Goal: Task Accomplishment & Management: Manage account settings

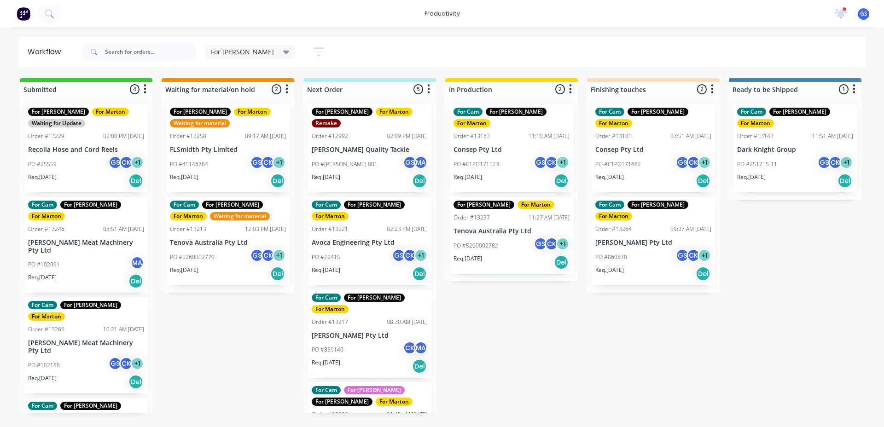
click at [521, 173] on div "Req. [DATE] Del" at bounding box center [512, 181] width 116 height 16
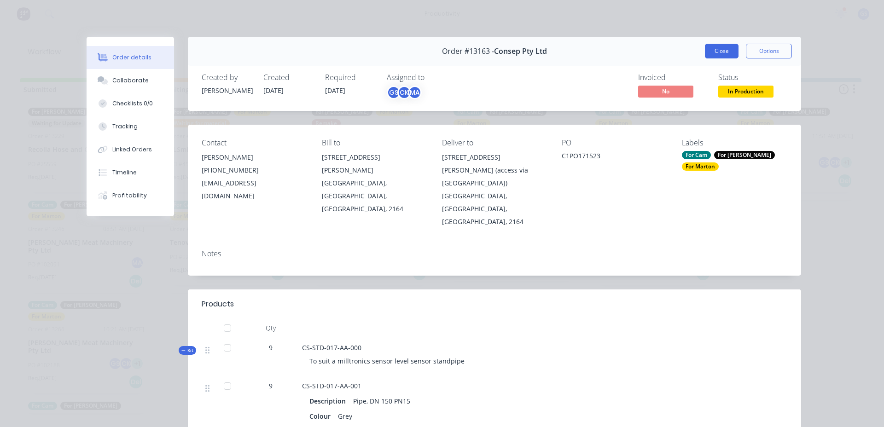
click at [712, 52] on button "Close" at bounding box center [722, 51] width 34 height 15
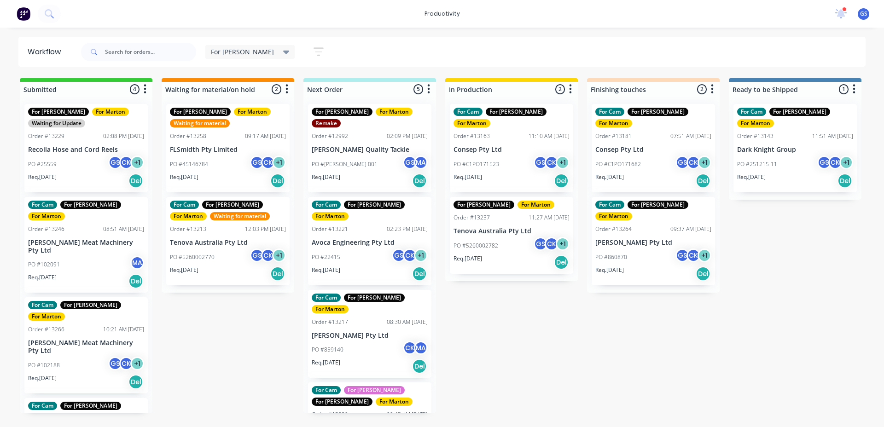
click at [375, 173] on div "Req. [DATE] Del" at bounding box center [370, 181] width 116 height 16
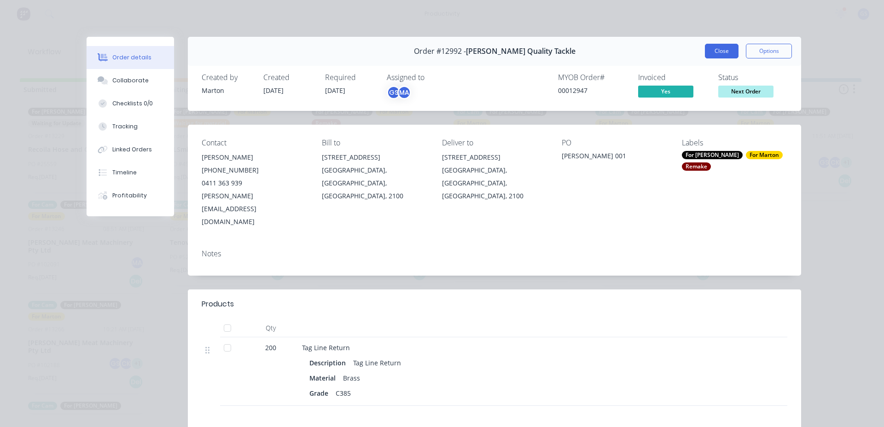
click at [708, 51] on button "Close" at bounding box center [722, 51] width 34 height 15
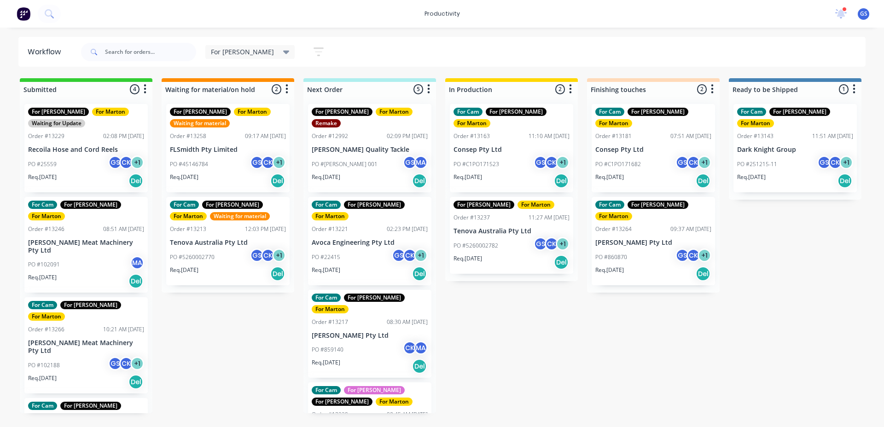
click at [379, 249] on div "PO #22415 GS CK + 1" at bounding box center [370, 257] width 116 height 17
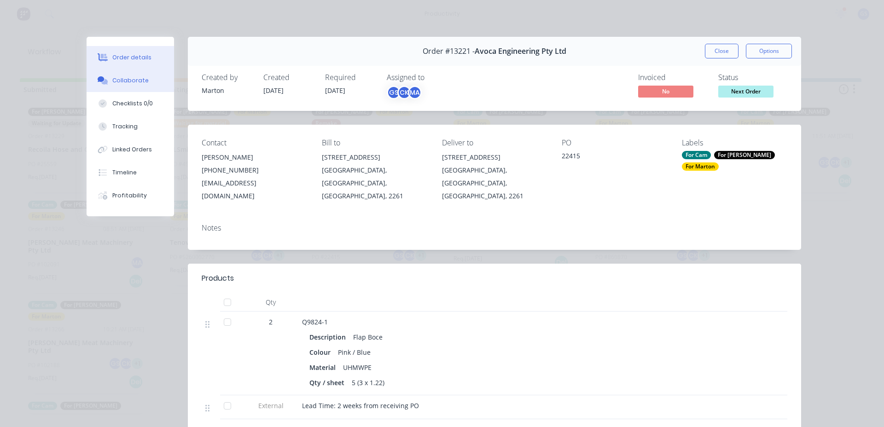
click at [130, 86] on button "Collaborate" at bounding box center [130, 80] width 87 height 23
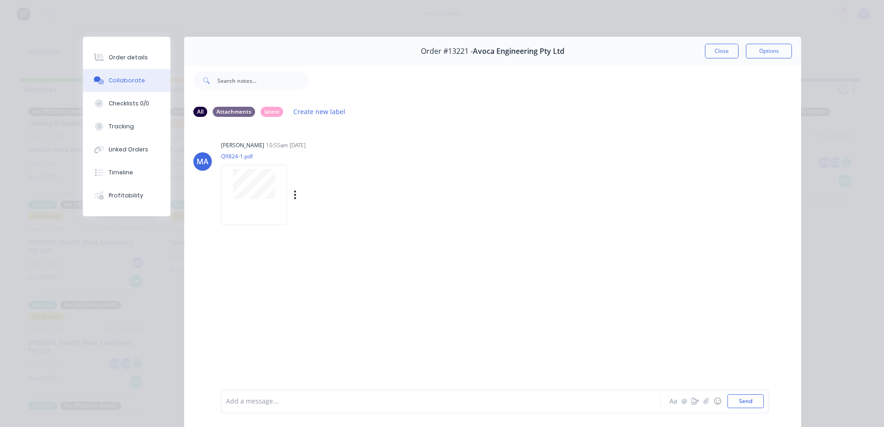
click at [271, 201] on div at bounding box center [254, 195] width 66 height 60
click at [712, 50] on button "Close" at bounding box center [722, 51] width 34 height 15
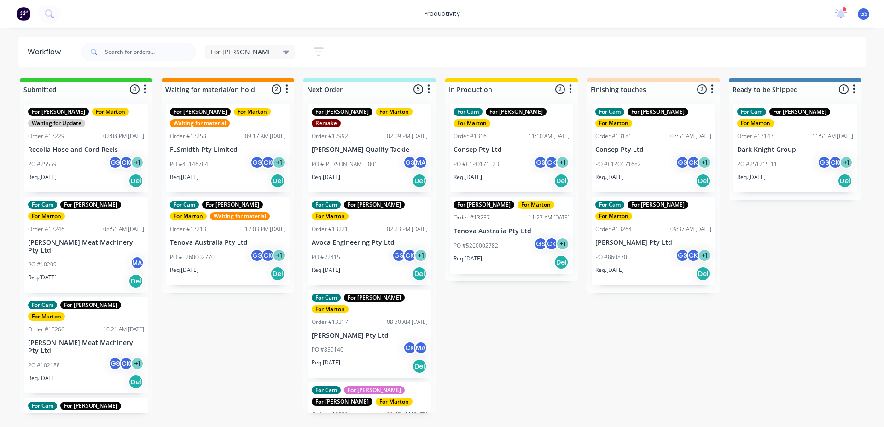
click at [351, 341] on div "PO #859140 CK MA" at bounding box center [370, 349] width 116 height 17
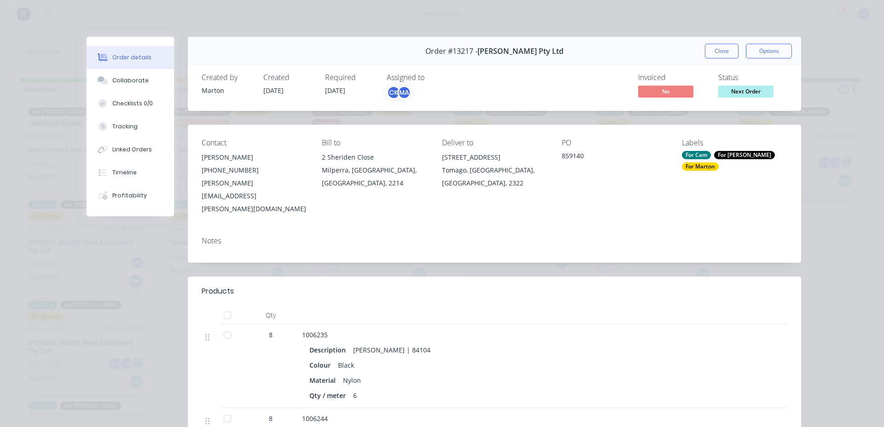
click at [723, 59] on div "Order #13217 - [PERSON_NAME] Pty Ltd Close Options" at bounding box center [494, 51] width 613 height 29
click at [723, 55] on button "Close" at bounding box center [722, 51] width 34 height 15
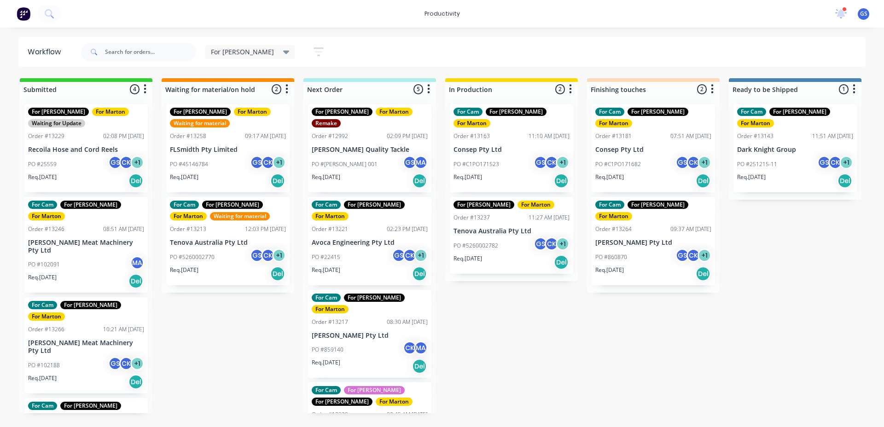
click at [378, 341] on div "PO #859140 CK MA" at bounding box center [370, 349] width 116 height 17
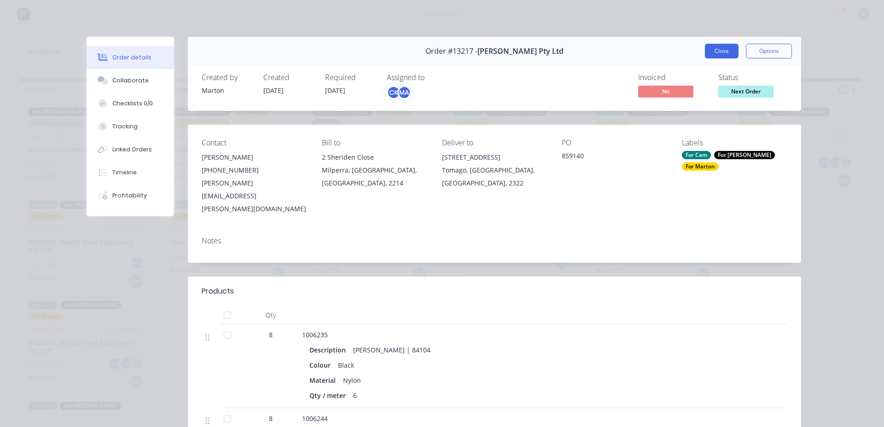
click at [727, 54] on button "Close" at bounding box center [722, 51] width 34 height 15
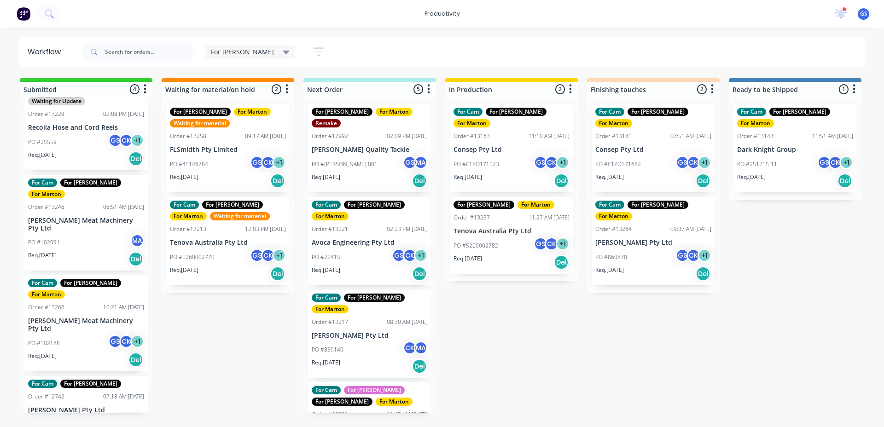
scroll to position [23, 0]
click at [98, 216] on p "[PERSON_NAME] Meat Machinery Pty Ltd" at bounding box center [86, 224] width 116 height 16
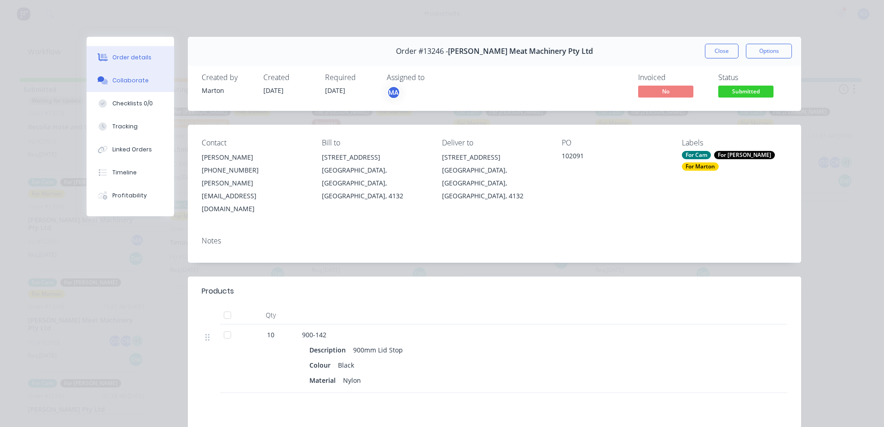
click at [128, 80] on div "Collaborate" at bounding box center [130, 80] width 36 height 8
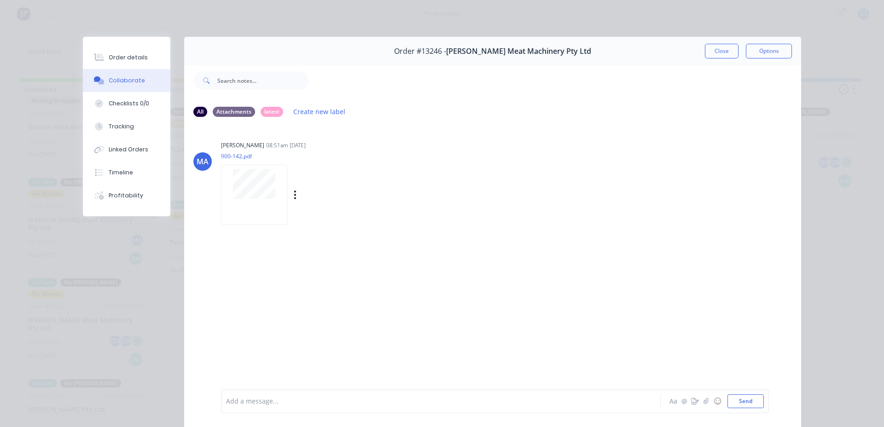
click at [248, 201] on div at bounding box center [254, 195] width 66 height 60
click at [723, 54] on button "Close" at bounding box center [722, 51] width 34 height 15
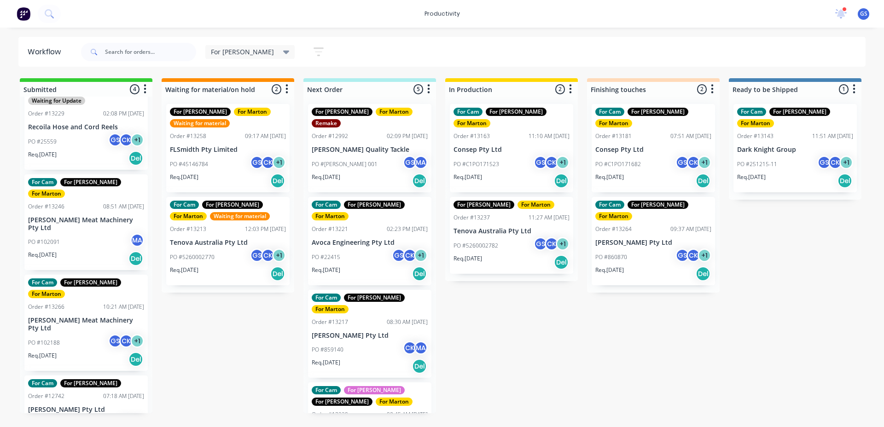
click at [62, 334] on div "PO #102188 GS CK + 1" at bounding box center [86, 342] width 116 height 17
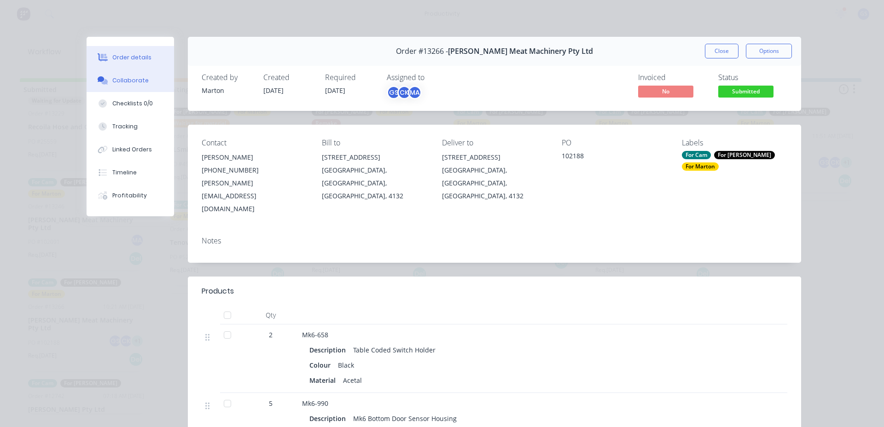
click at [144, 83] on button "Collaborate" at bounding box center [130, 80] width 87 height 23
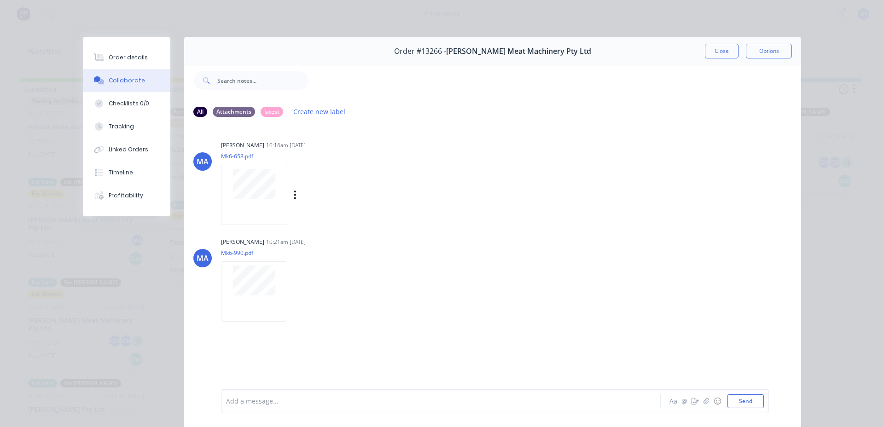
click at [272, 201] on div at bounding box center [254, 195] width 66 height 60
click at [255, 294] on div at bounding box center [254, 292] width 66 height 60
click at [717, 51] on button "Close" at bounding box center [722, 51] width 34 height 15
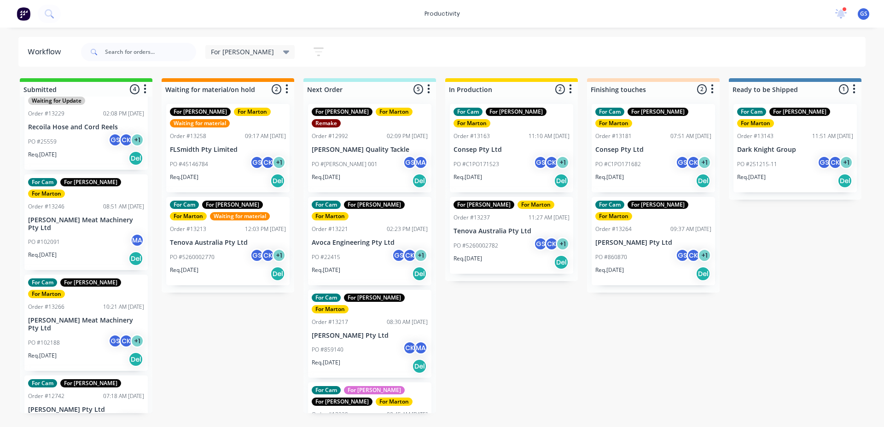
click at [78, 129] on p "Recoila Hose and Cord Reels" at bounding box center [86, 127] width 116 height 8
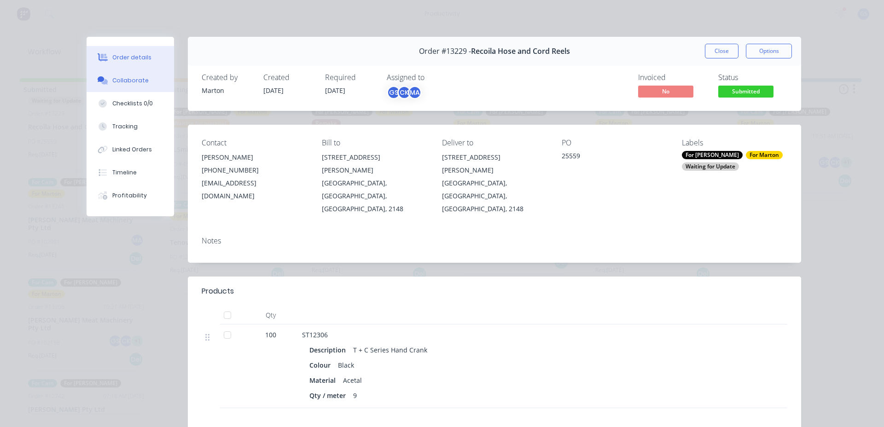
click at [161, 87] on button "Collaborate" at bounding box center [130, 80] width 87 height 23
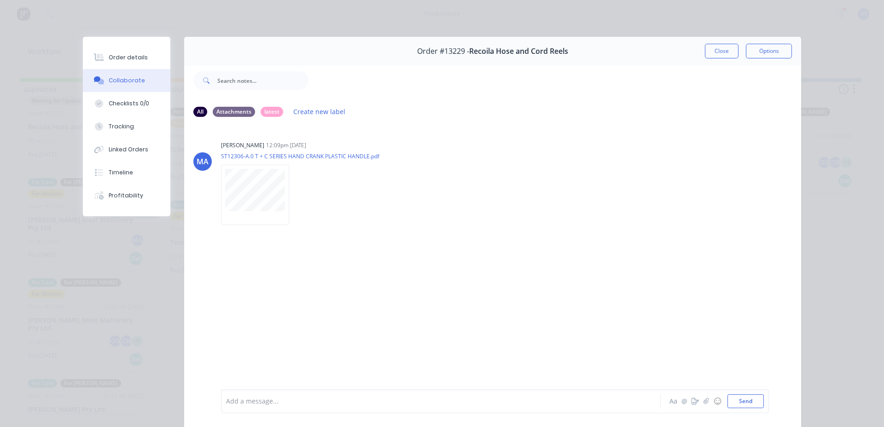
click at [714, 51] on button "Close" at bounding box center [722, 51] width 34 height 15
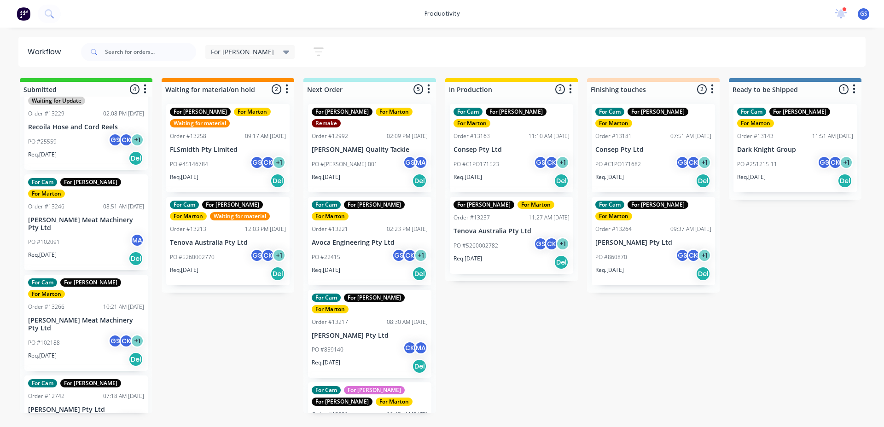
click at [80, 251] on div "For [PERSON_NAME] For [PERSON_NAME] Waiting for Update Order #13229 02:08 PM [D…" at bounding box center [86, 255] width 133 height 317
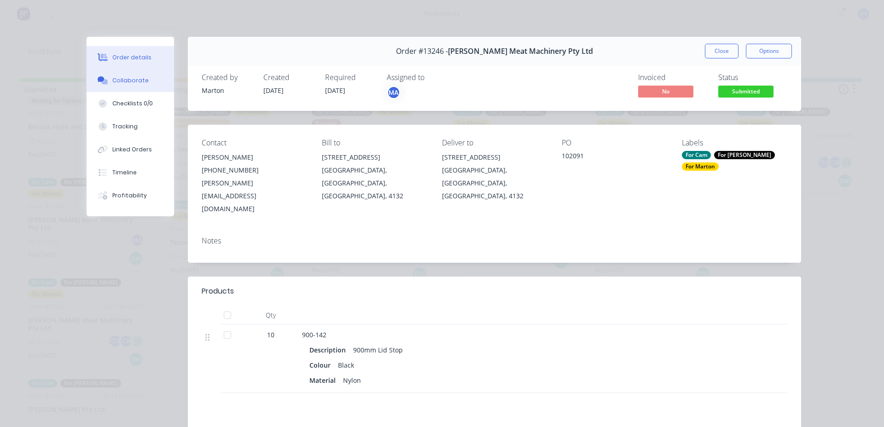
click at [139, 77] on div "Collaborate" at bounding box center [130, 80] width 36 height 8
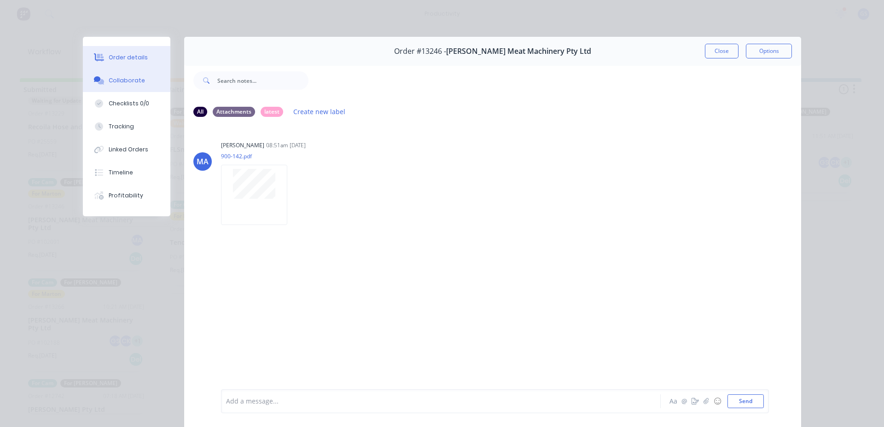
drag, startPoint x: 145, startPoint y: 54, endPoint x: 137, endPoint y: 57, distance: 8.3
click at [145, 54] on button "Order details" at bounding box center [126, 57] width 87 height 23
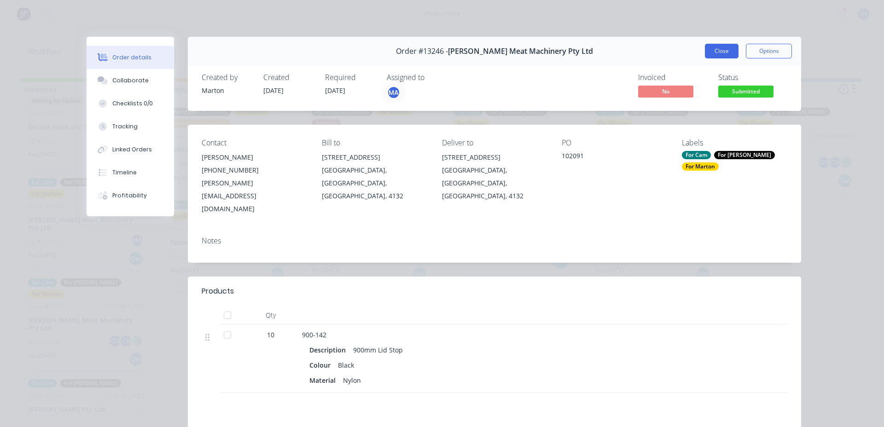
click at [730, 58] on button "Close" at bounding box center [722, 51] width 34 height 15
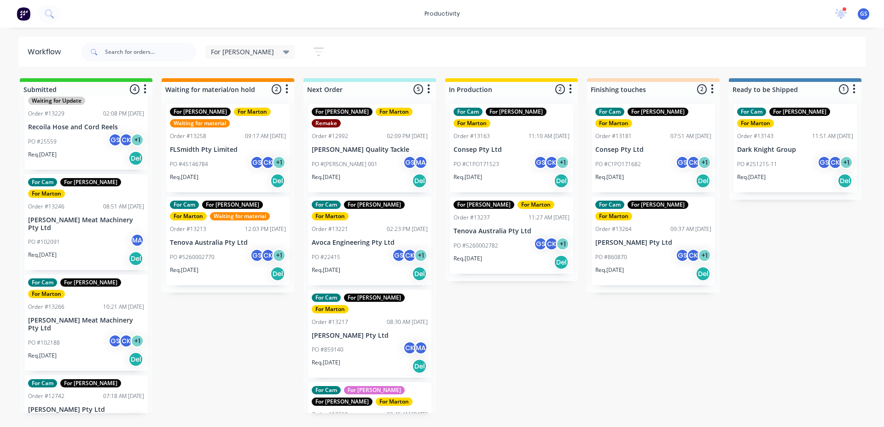
click at [73, 334] on div "PO #102188 GS CK + 1" at bounding box center [86, 342] width 116 height 17
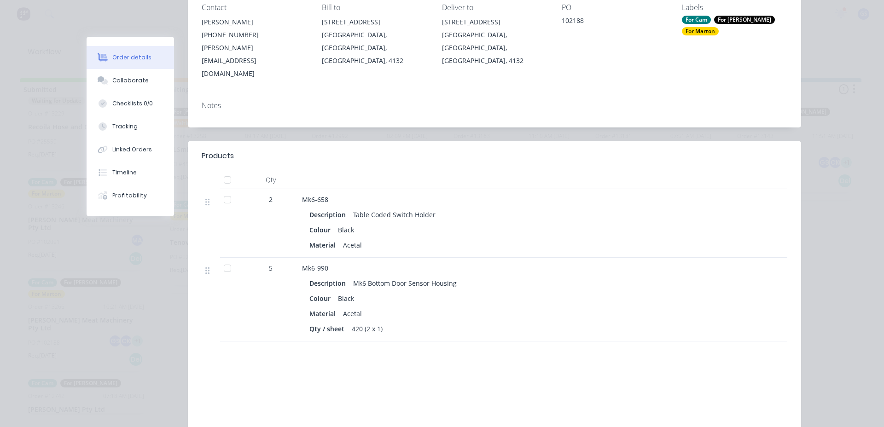
scroll to position [217, 0]
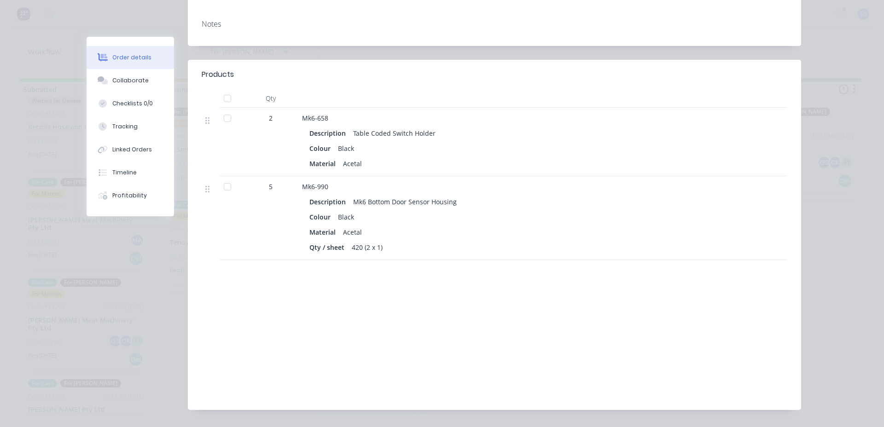
click at [522, 361] on div "Labour $0.00 Sub total $455.00 Margin $260.30 ( 57.21 %) Tax $45.50 Total $500.…" at bounding box center [495, 343] width 586 height 107
